Goal: Task Accomplishment & Management: Manage account settings

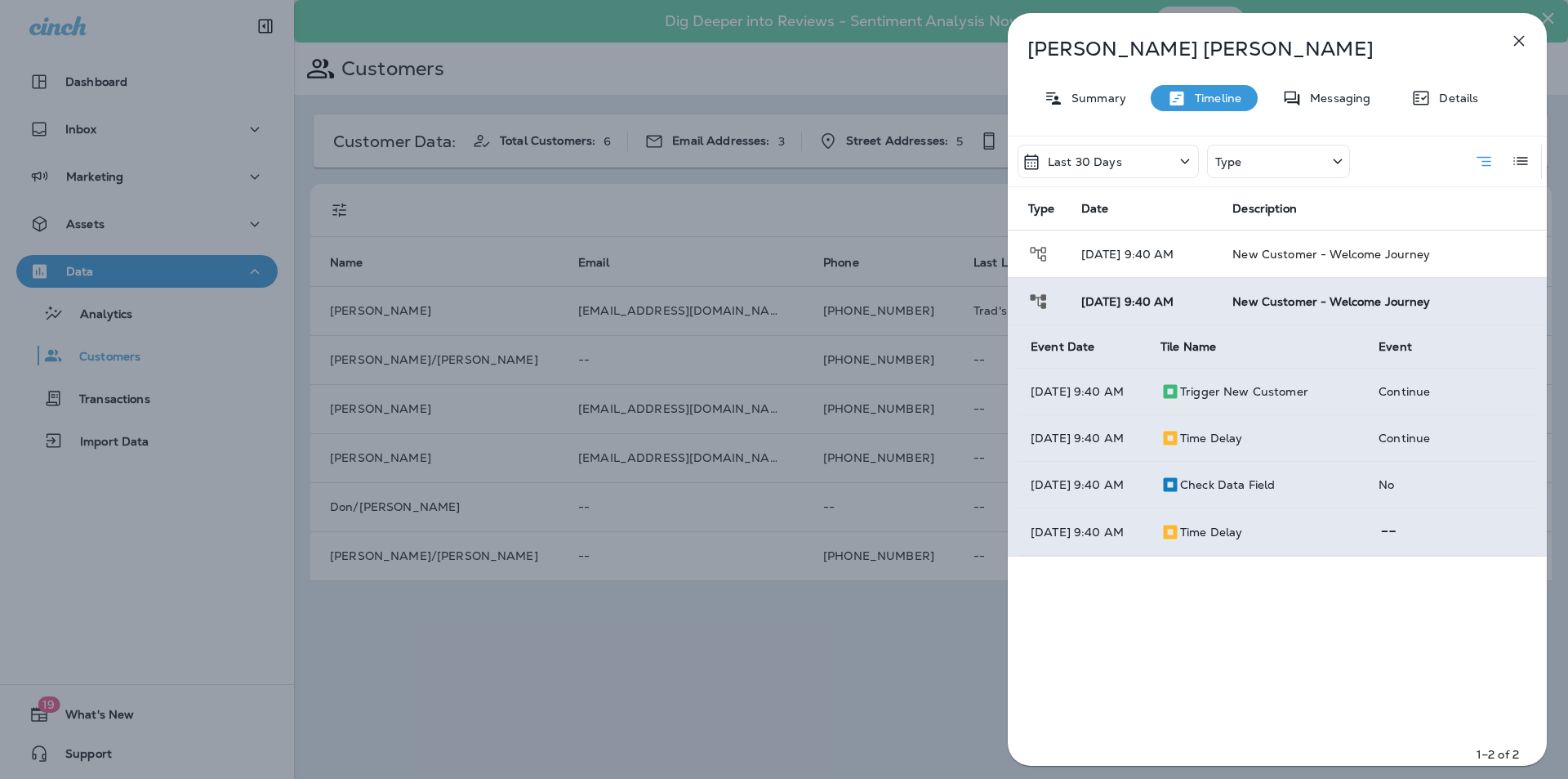
click at [1521, 38] on icon "button" at bounding box center [1518, 41] width 11 height 11
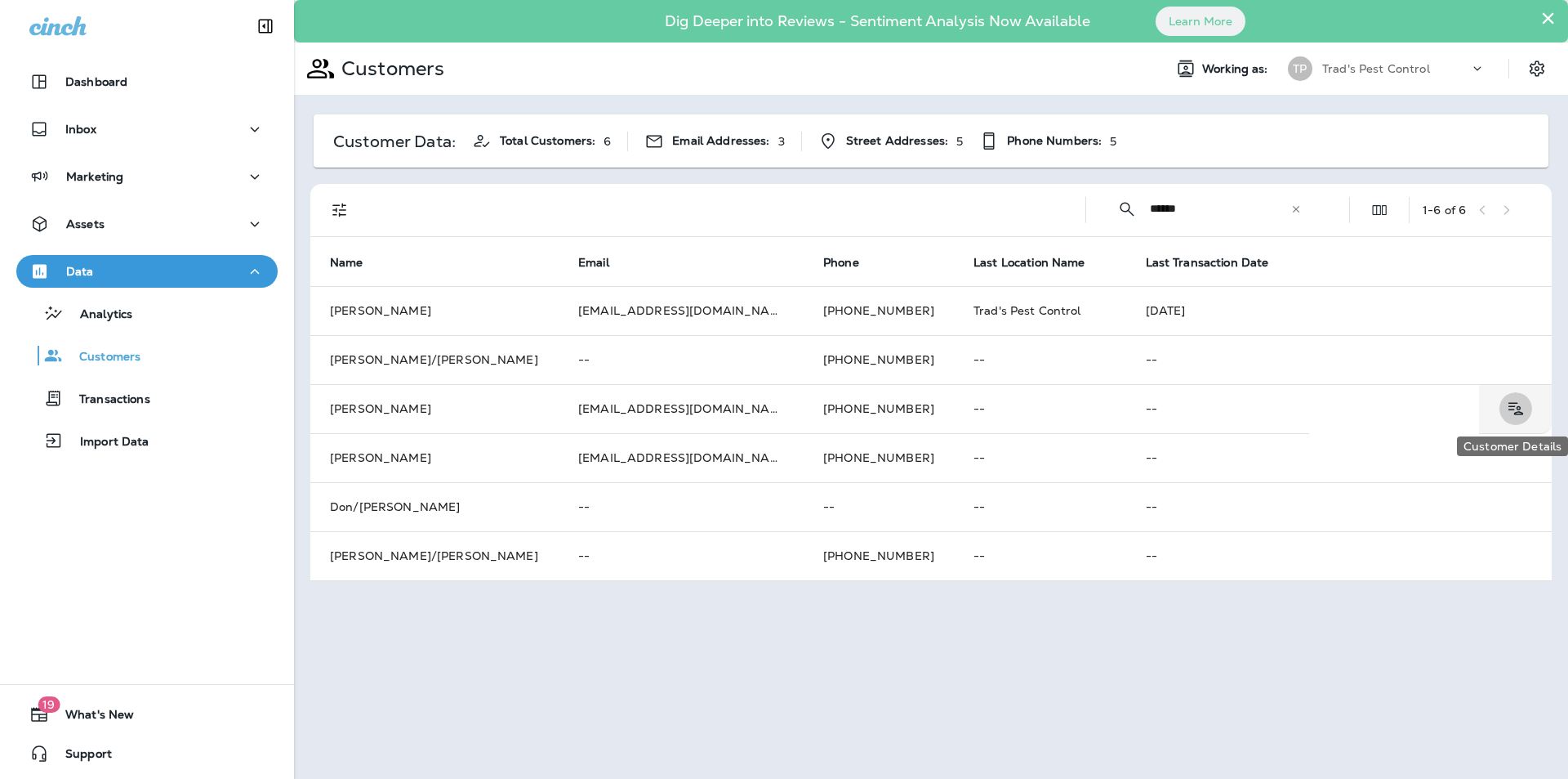
click at [1508, 404] on icon "Customer Details" at bounding box center [1514, 409] width 21 height 20
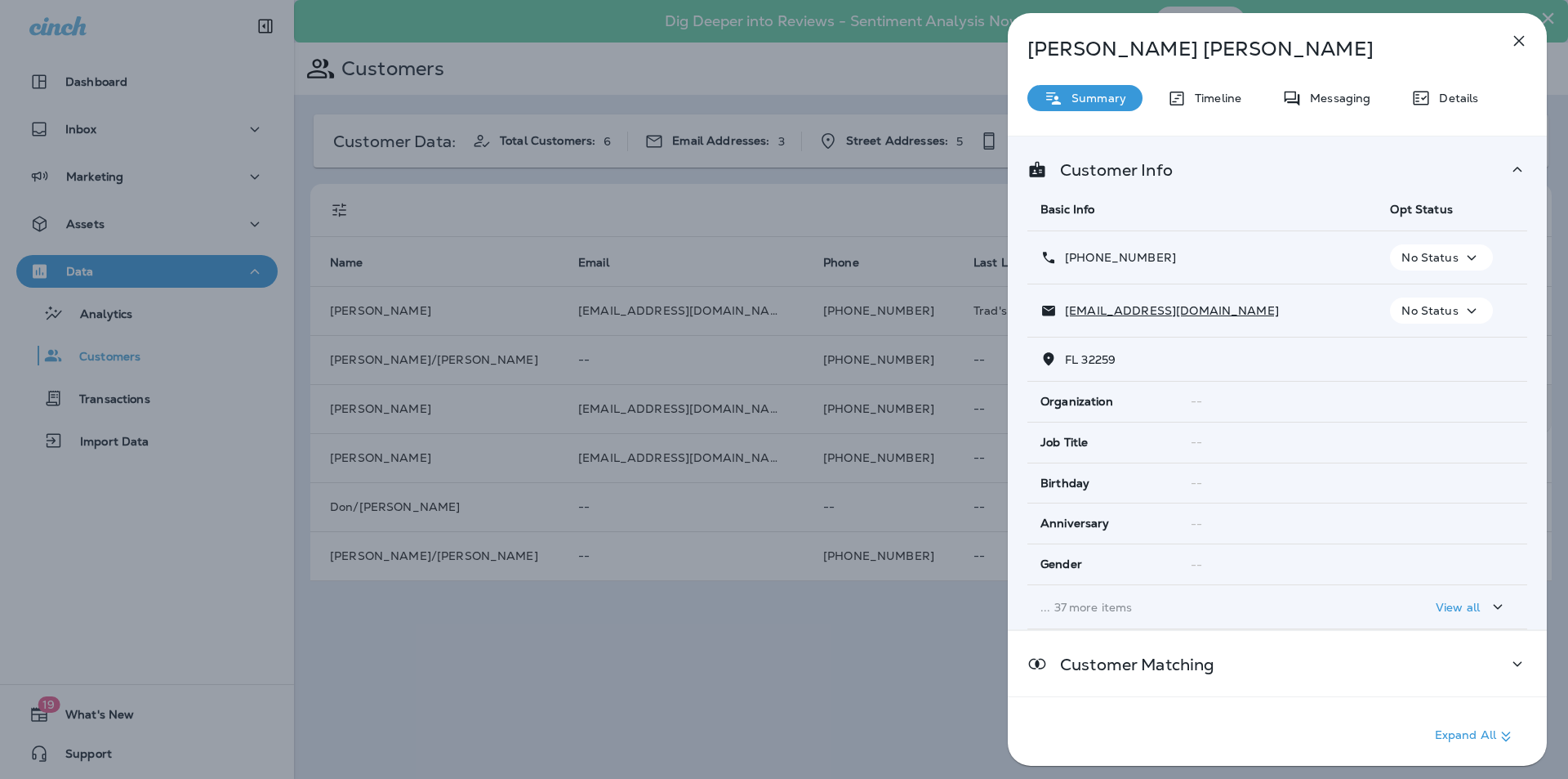
click at [1467, 257] on icon "button" at bounding box center [1471, 257] width 9 height 5
click at [1427, 298] on p "Opt out" at bounding box center [1421, 296] width 73 height 13
click at [102, 107] on div "Confirm" at bounding box center [79, 100] width 45 height 13
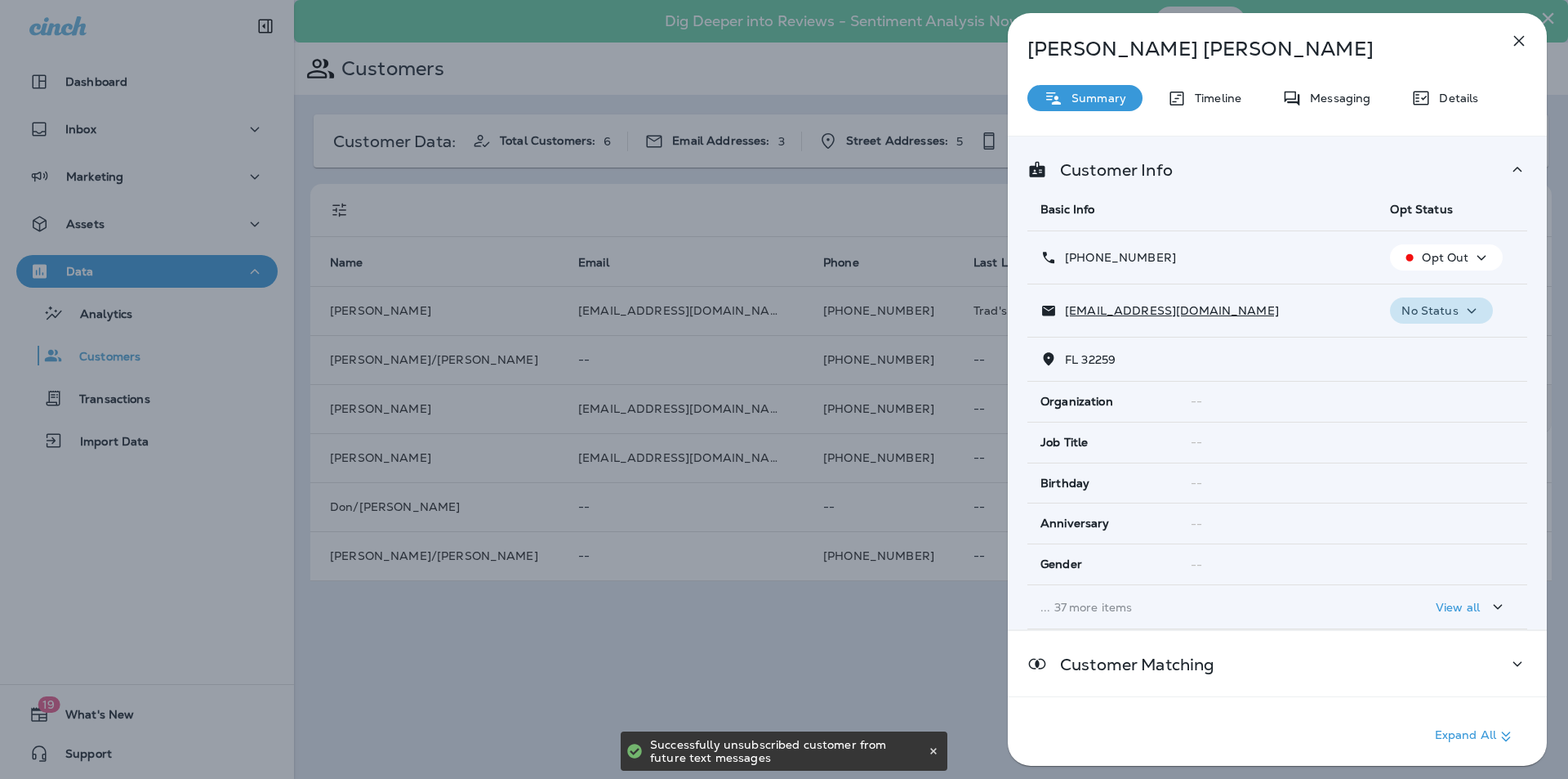
click at [1462, 317] on icon "button" at bounding box center [1472, 311] width 20 height 21
click at [1422, 332] on button "Unsubscribe" at bounding box center [1421, 340] width 86 height 35
click at [1517, 37] on icon "button" at bounding box center [1518, 41] width 20 height 20
